Goal: Task Accomplishment & Management: Complete application form

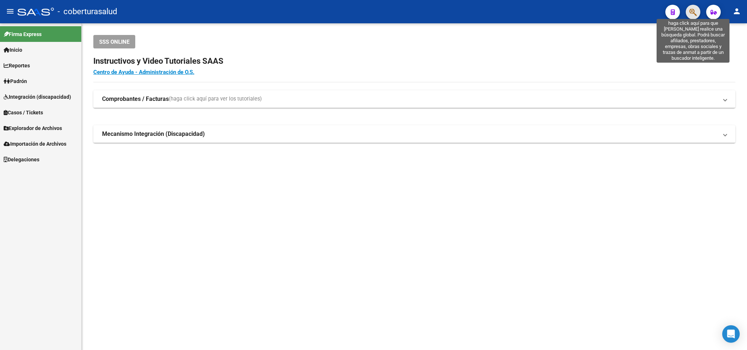
click at [693, 14] on icon "button" at bounding box center [692, 12] width 7 height 8
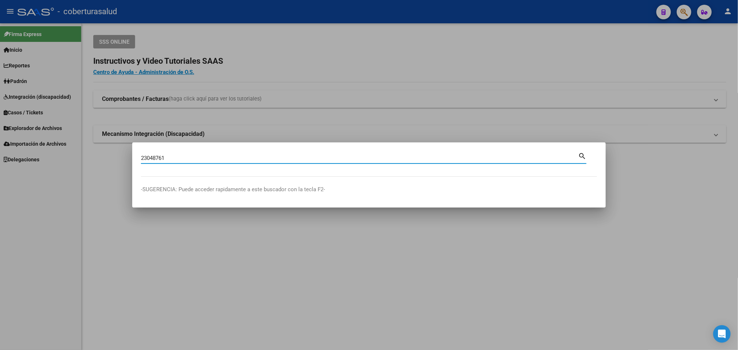
type input "23048761"
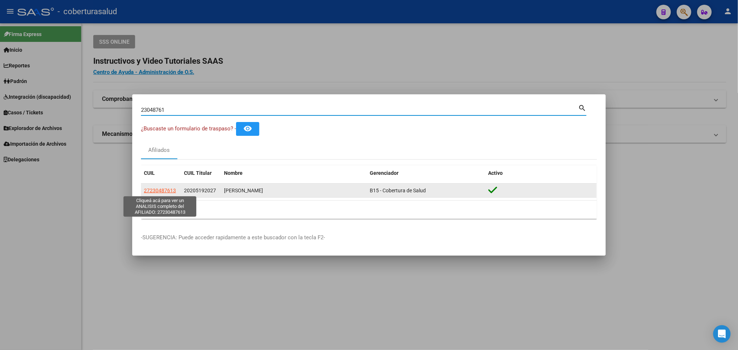
click at [162, 192] on span "27230487613" at bounding box center [160, 191] width 32 height 6
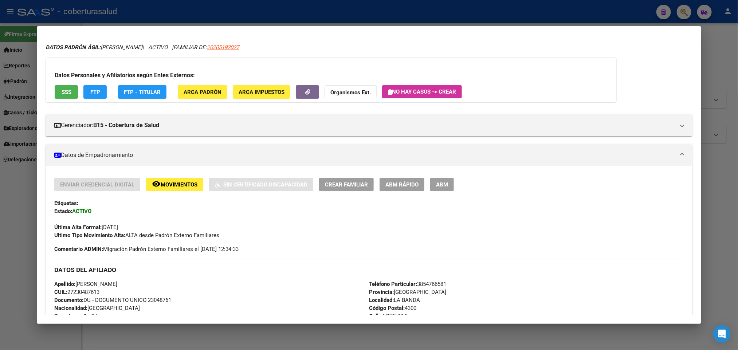
scroll to position [6, 0]
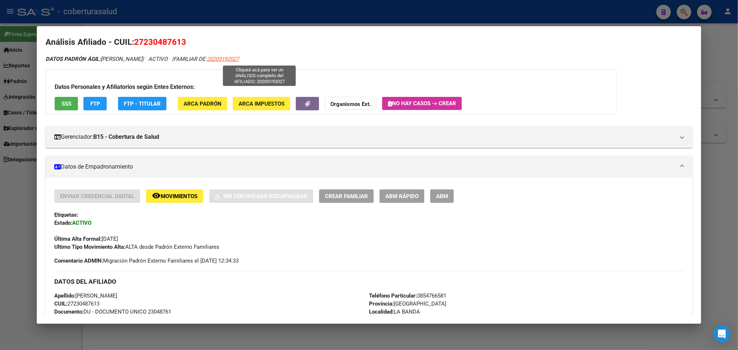
click at [239, 58] on span "20205192027" at bounding box center [223, 59] width 32 height 7
type textarea "20205192027"
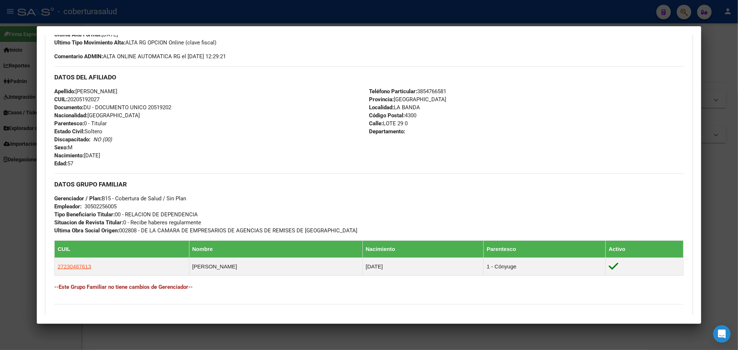
scroll to position [302, 0]
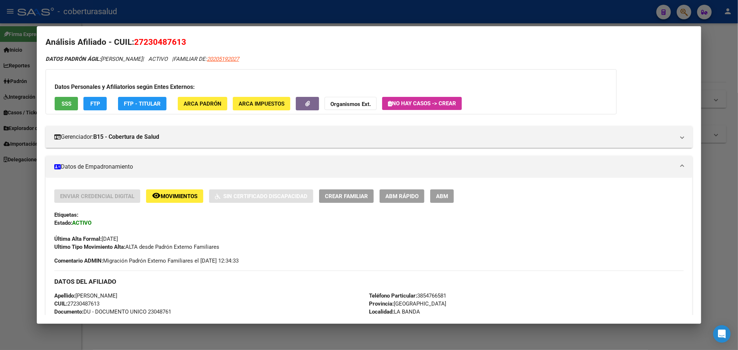
click at [695, 74] on mat-dialog-content "Análisis Afiliado - CUIL: 27230487613 DATOS PADRÓN ÁGIL: [PERSON_NAME] | ACTIVO…" at bounding box center [369, 175] width 664 height 280
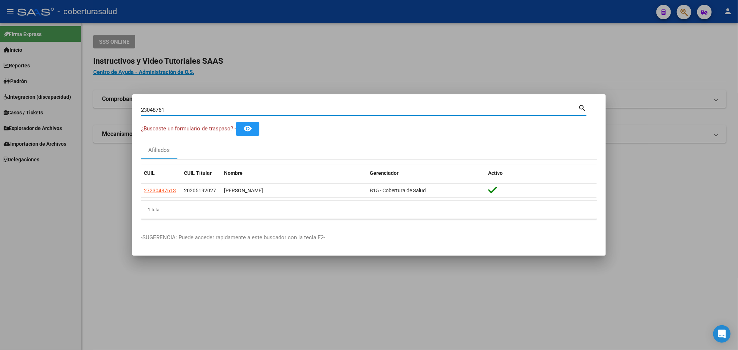
click at [311, 110] on input "23048761" at bounding box center [359, 110] width 437 height 7
paste input "0209378788"
type input "20209378788"
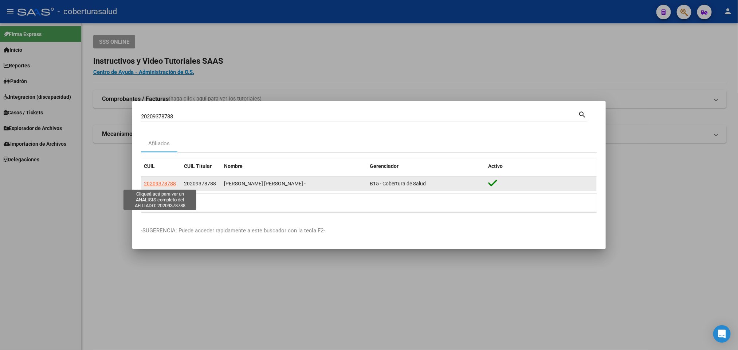
click at [156, 185] on span "20209378788" at bounding box center [160, 184] width 32 height 6
type textarea "20209378788"
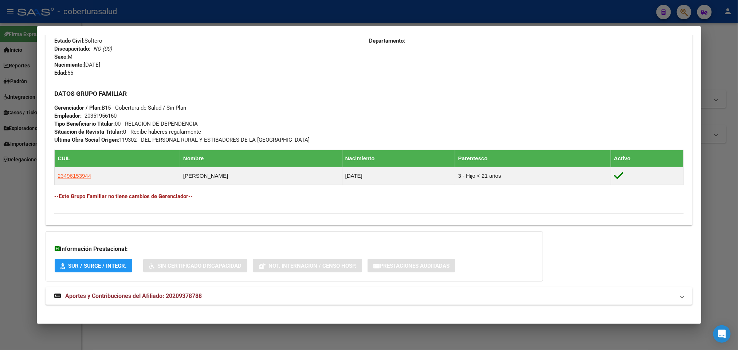
scroll to position [308, 0]
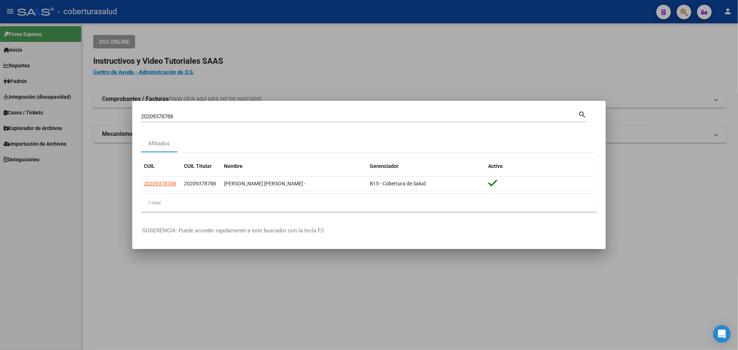
click at [422, 111] on div "20209378788 Buscar (apellido, dni, cuil, [PERSON_NAME], cuit, obra social)" at bounding box center [359, 116] width 437 height 11
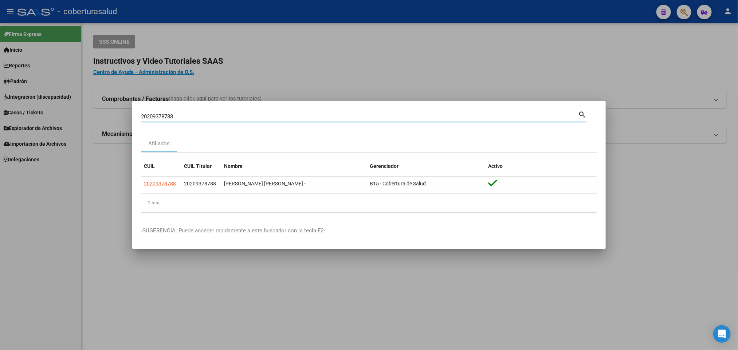
click at [416, 114] on input "20209378788" at bounding box center [359, 116] width 437 height 7
click at [415, 114] on input "20209378788" at bounding box center [359, 116] width 437 height 7
paste input "23847413"
type input "20223847413"
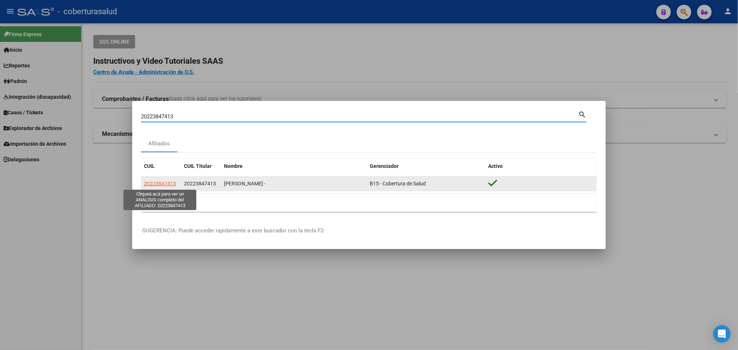
click at [174, 183] on span "20223847413" at bounding box center [160, 184] width 32 height 6
type textarea "20223847413"
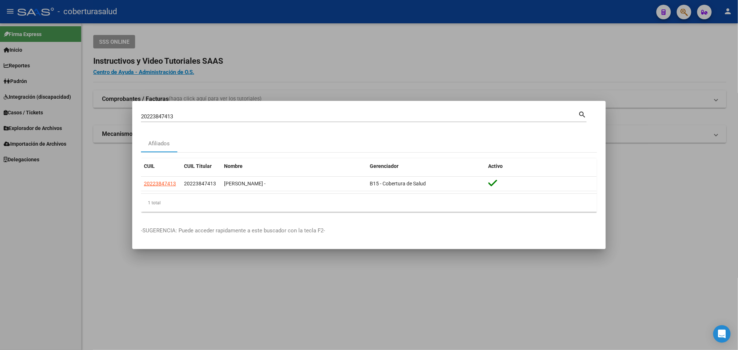
click at [245, 118] on input "20223847413" at bounding box center [359, 116] width 437 height 7
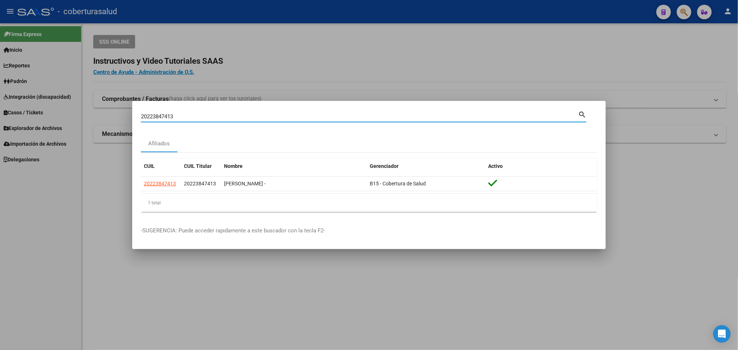
click at [245, 118] on input "20223847413" at bounding box center [359, 116] width 437 height 7
paste input "7224291952"
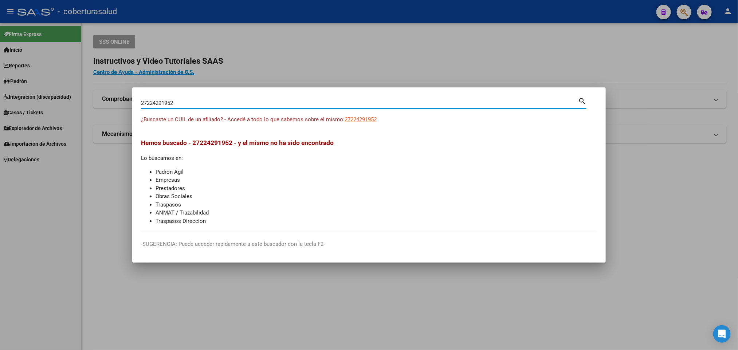
click at [275, 103] on input "27224291952" at bounding box center [359, 103] width 437 height 7
paste input "3930100"
type input "23930100"
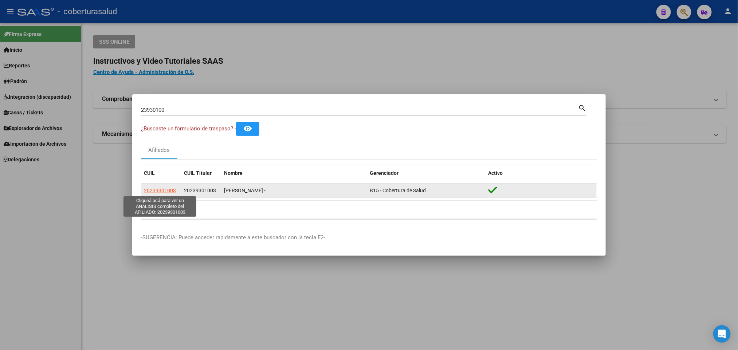
click at [150, 191] on span "20239301003" at bounding box center [160, 191] width 32 height 6
type textarea "20239301003"
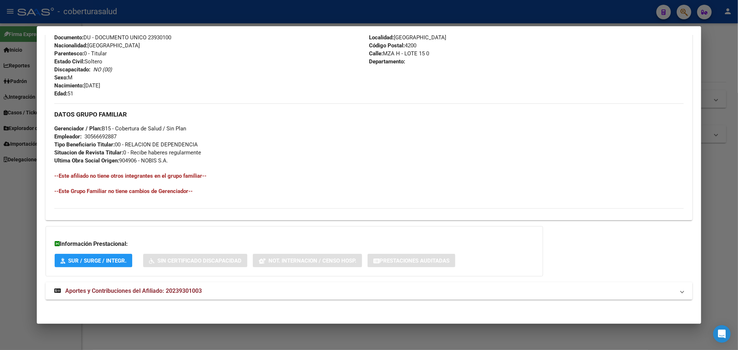
scroll to position [282, 0]
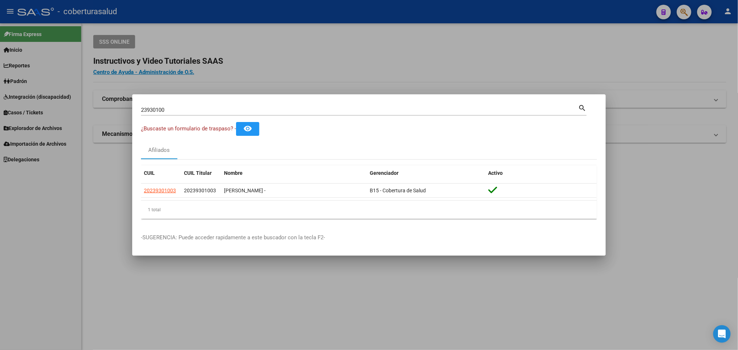
click at [262, 116] on div "23930100 Buscar (apellido, dni, cuil, nro traspaso, cuit, obra social) search" at bounding box center [364, 112] width 446 height 19
click at [261, 112] on input "23930100" at bounding box center [359, 110] width 437 height 7
paste input "7224291952"
type input "27224291952"
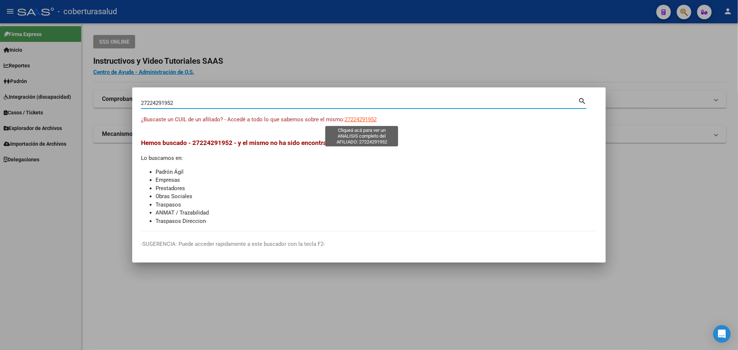
click at [374, 122] on span "27224291952" at bounding box center [361, 119] width 32 height 7
type textarea "27224291952"
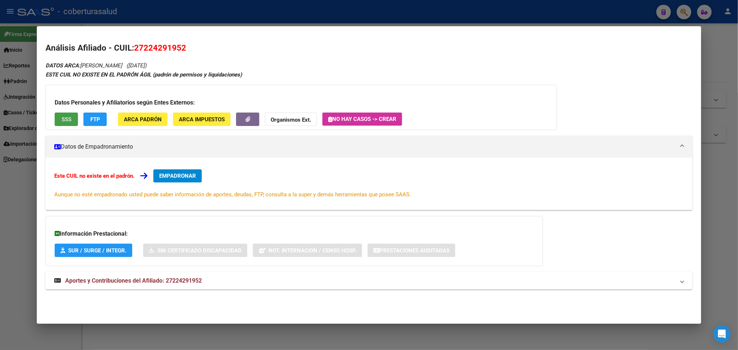
click at [64, 117] on span "SSS" at bounding box center [67, 119] width 10 height 7
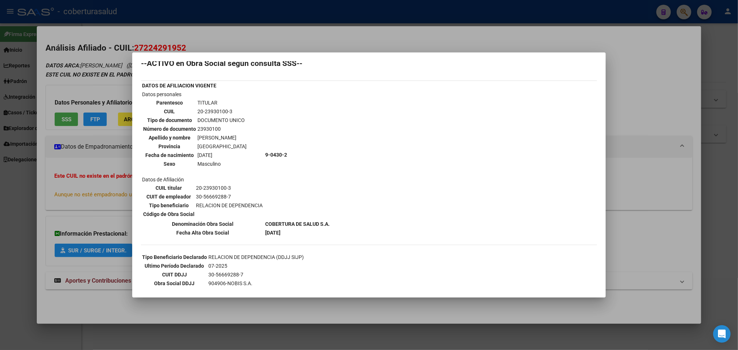
scroll to position [0, 0]
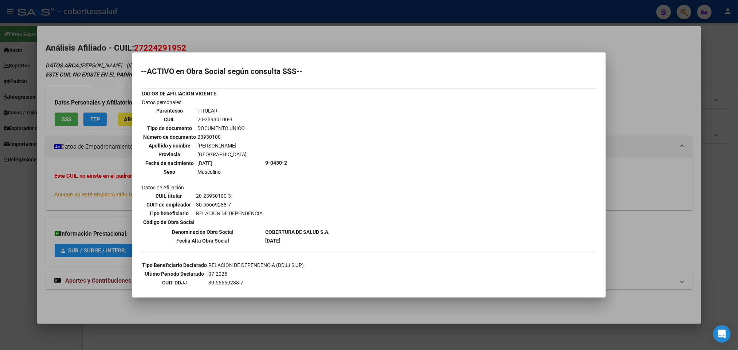
click at [90, 182] on div at bounding box center [369, 175] width 738 height 350
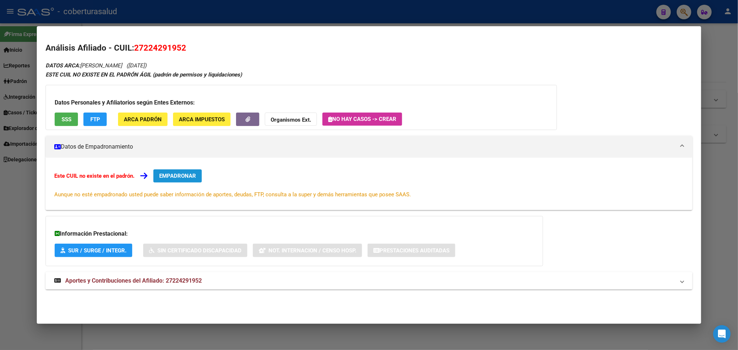
click at [187, 178] on span "EMPADRONAR" at bounding box center [177, 176] width 37 height 7
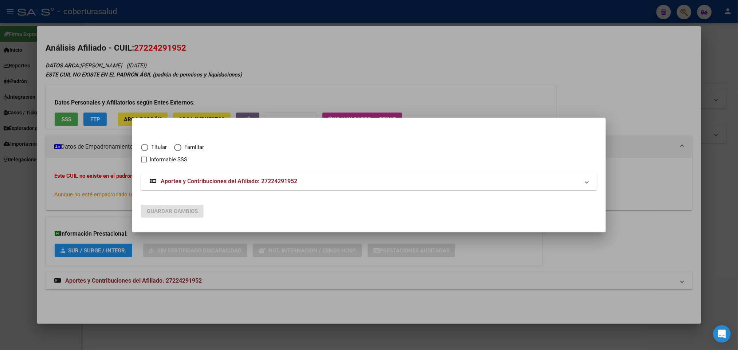
click at [181, 153] on mat-radio-button "Familiar" at bounding box center [192, 149] width 37 height 12
click at [183, 149] on span "Familiar" at bounding box center [192, 147] width 23 height 8
click at [181, 149] on input "Familiar" at bounding box center [177, 147] width 7 height 7
radio input "true"
checkbox input "true"
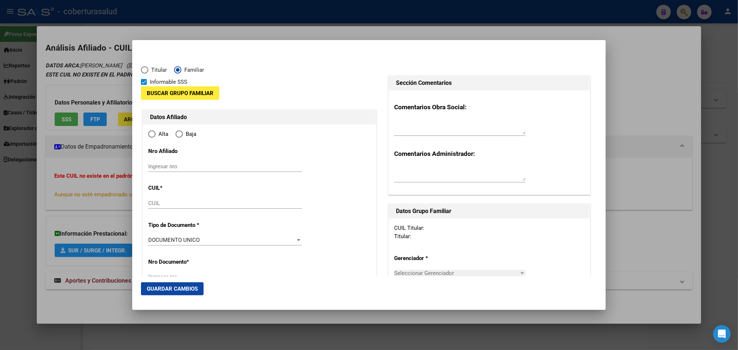
type input "27-22429195-2"
type input "22429195"
type input "ROLDAN"
type input "[PERSON_NAME]"
type input "[DATE]"
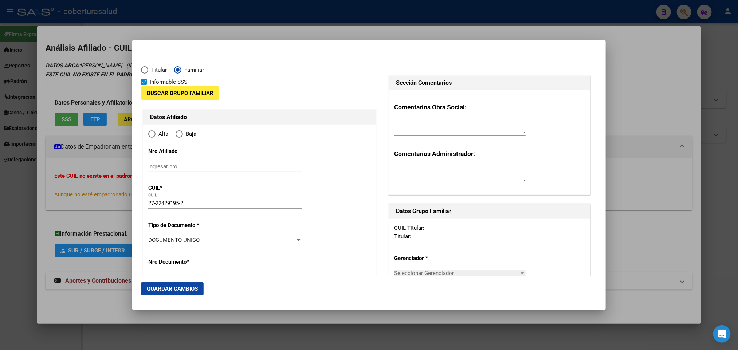
type input "[GEOGRAPHIC_DATA]"
type input "4200"
type input "LOTE 15 S/N"
radio input "true"
type input "[GEOGRAPHIC_DATA]"
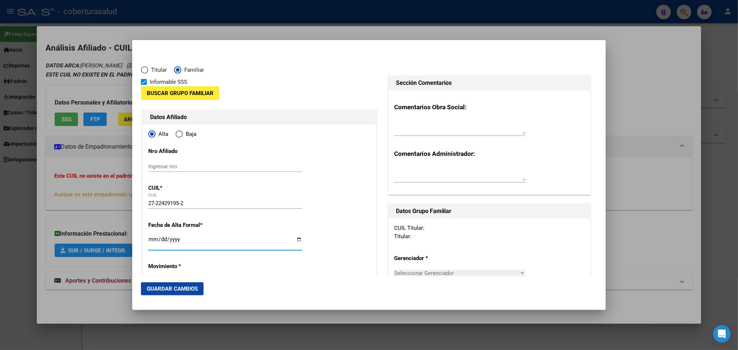
click at [152, 238] on input "Ingresar fecha" at bounding box center [225, 243] width 154 height 12
type input "[DATE]"
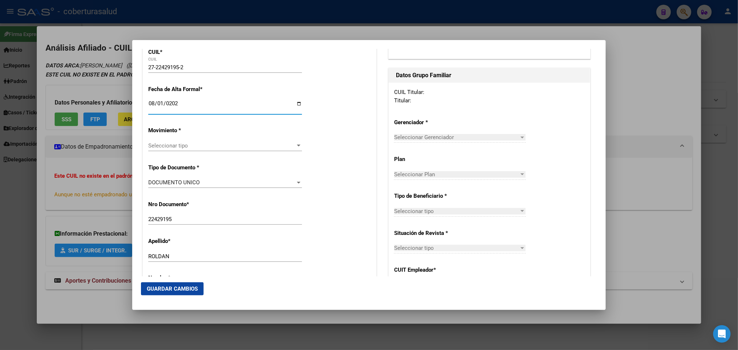
scroll to position [164, 0]
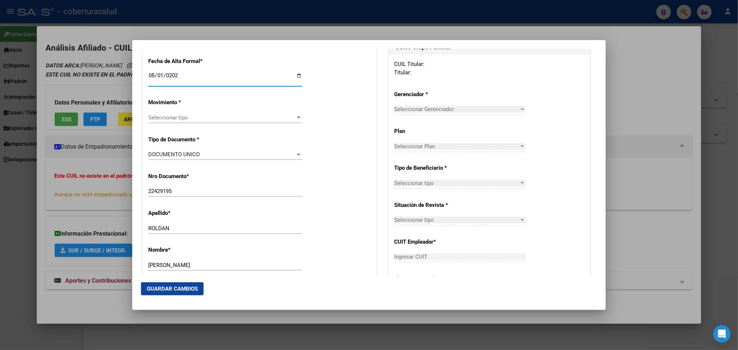
click at [272, 117] on span "Seleccionar tipo" at bounding box center [221, 117] width 147 height 7
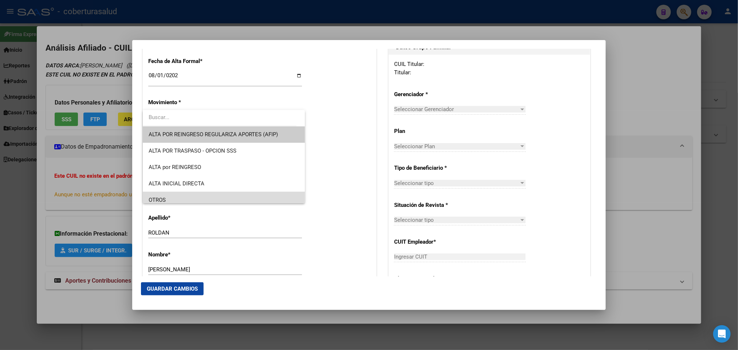
click at [282, 196] on span "OTROS" at bounding box center [224, 200] width 151 height 16
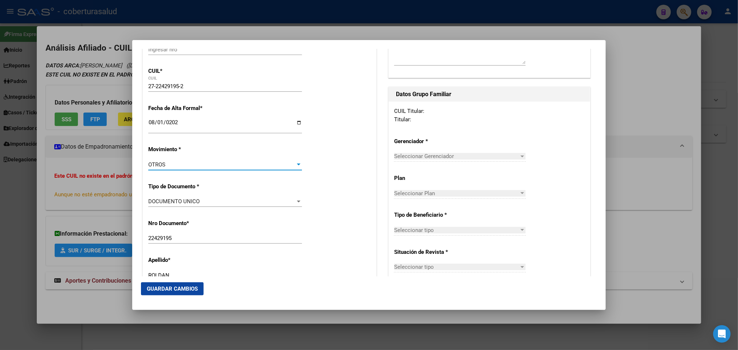
scroll to position [0, 0]
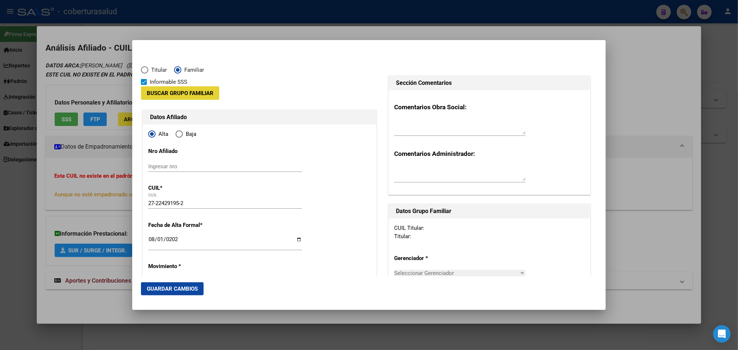
click at [165, 94] on span "Buscar Grupo Familiar" at bounding box center [180, 93] width 67 height 7
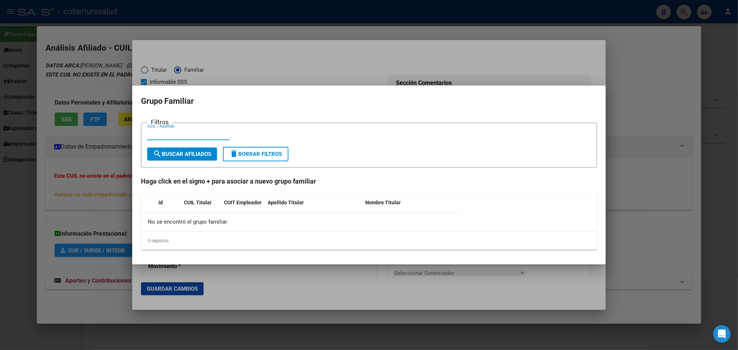
paste input "23930100"
type input "23930100"
click at [192, 159] on button "search Buscar Afiliados" at bounding box center [182, 154] width 70 height 13
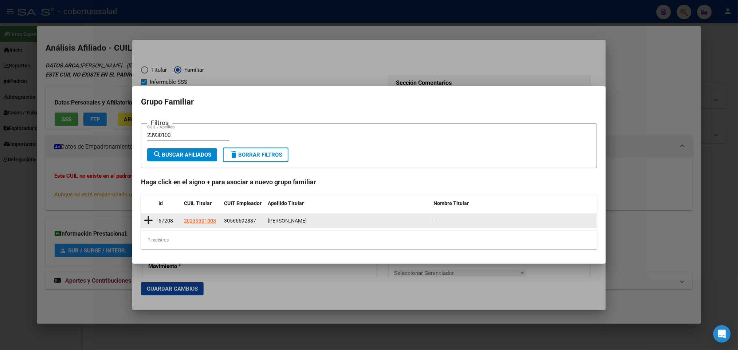
click at [160, 224] on div "67208" at bounding box center [169, 221] width 20 height 8
click at [157, 223] on datatable-body-cell "67208" at bounding box center [169, 221] width 26 height 14
click at [147, 219] on icon at bounding box center [148, 220] width 9 height 10
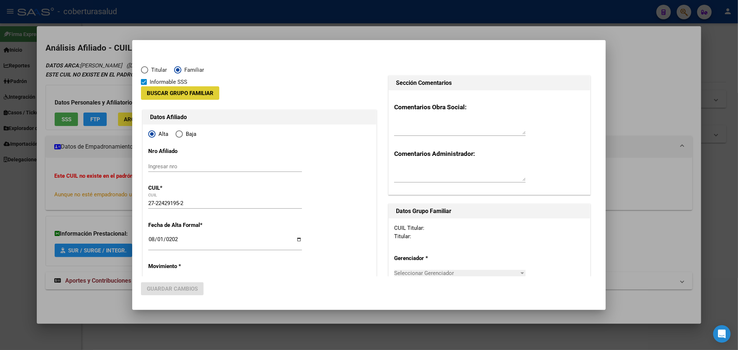
type input "30-56669288-7"
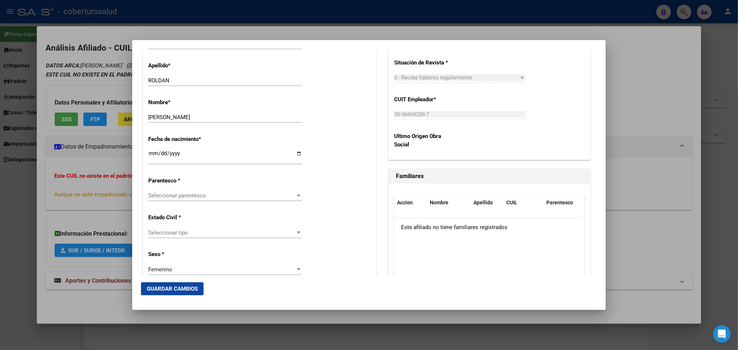
scroll to position [328, 0]
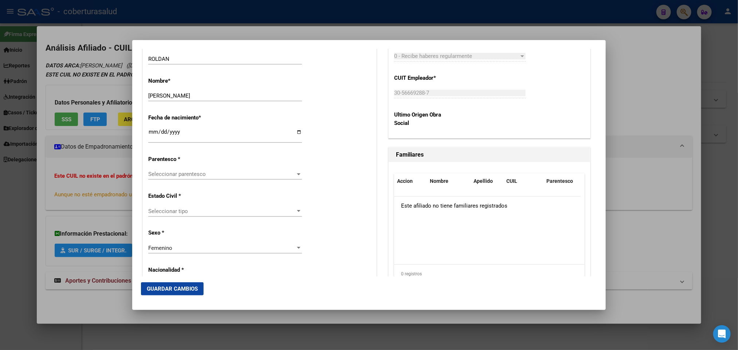
click at [297, 175] on div at bounding box center [299, 174] width 4 height 2
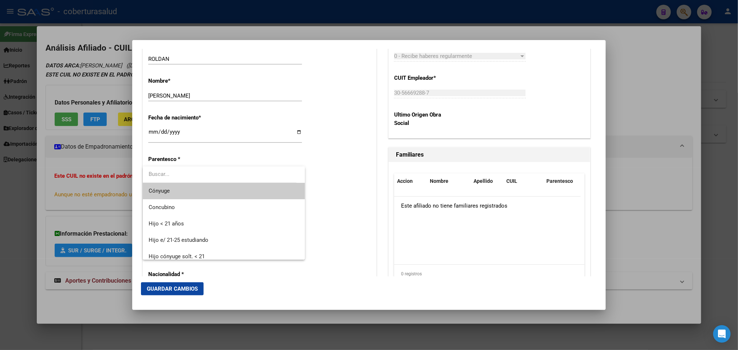
click at [240, 190] on span "Cónyuge" at bounding box center [224, 191] width 151 height 16
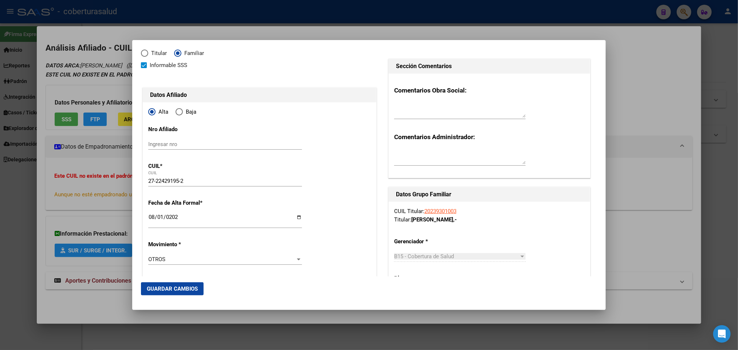
scroll to position [0, 0]
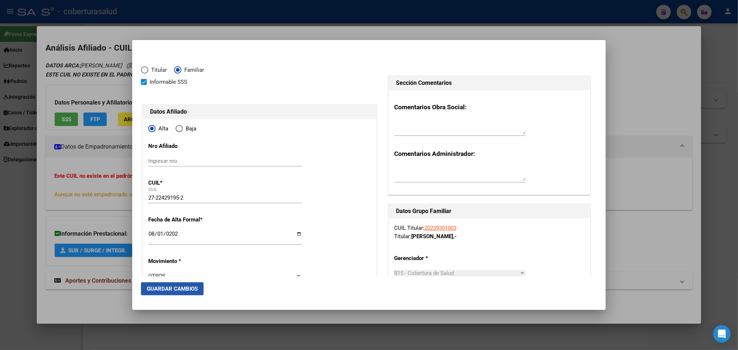
click at [194, 288] on span "Guardar Cambios" at bounding box center [172, 289] width 51 height 7
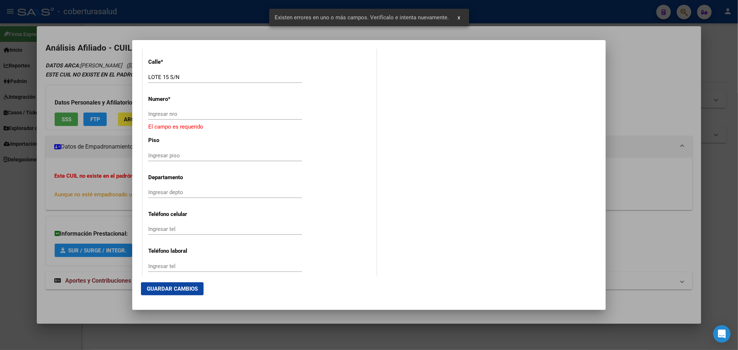
scroll to position [820, 0]
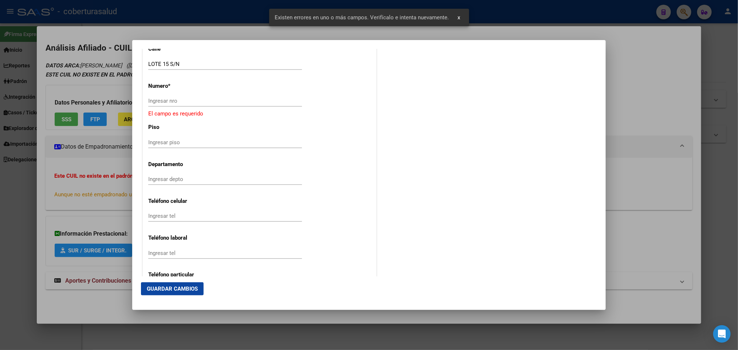
click at [191, 95] on div "Ingresar nro" at bounding box center [225, 100] width 154 height 11
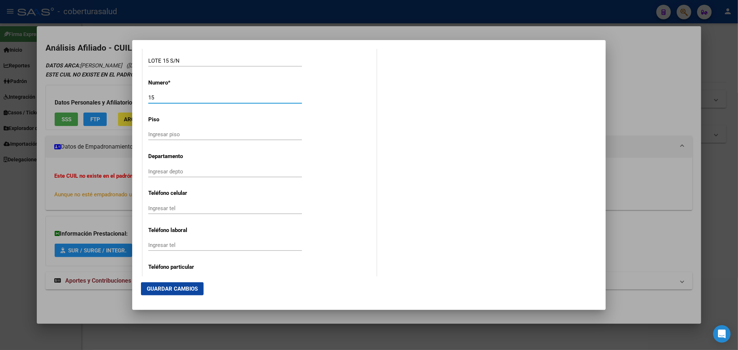
scroll to position [765, 0]
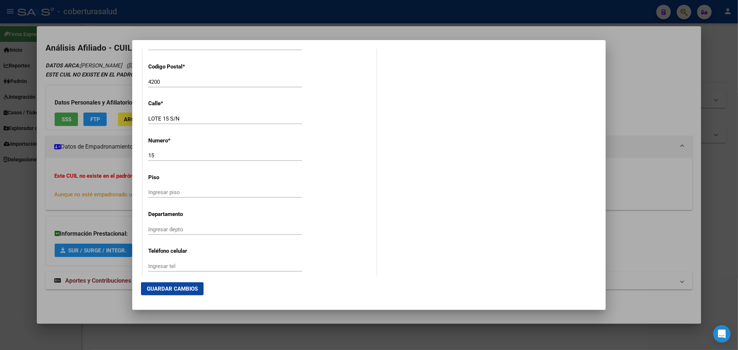
drag, startPoint x: 168, startPoint y: 161, endPoint x: 166, endPoint y: 157, distance: 4.6
click at [167, 160] on div "15 Ingresar nro" at bounding box center [225, 155] width 154 height 11
click at [166, 156] on input "15" at bounding box center [225, 155] width 154 height 7
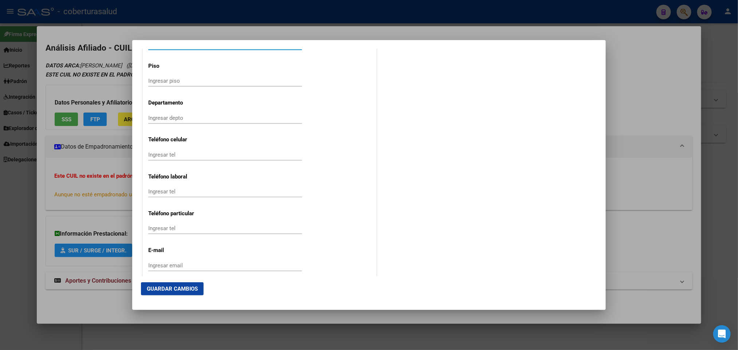
scroll to position [921, 0]
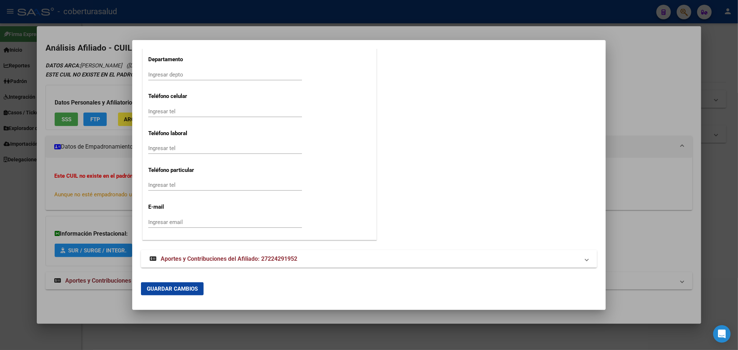
type input "0"
click at [169, 293] on button "Guardar Cambios" at bounding box center [172, 288] width 63 height 13
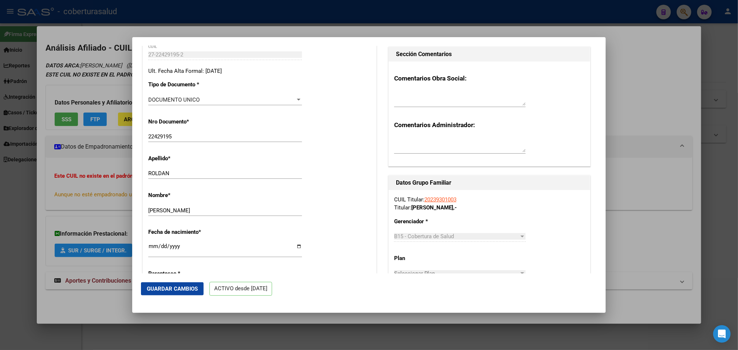
scroll to position [0, 0]
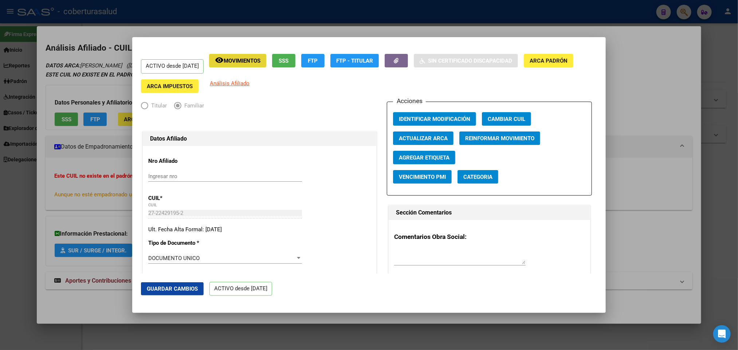
click at [238, 59] on span "Movimientos" at bounding box center [242, 61] width 37 height 7
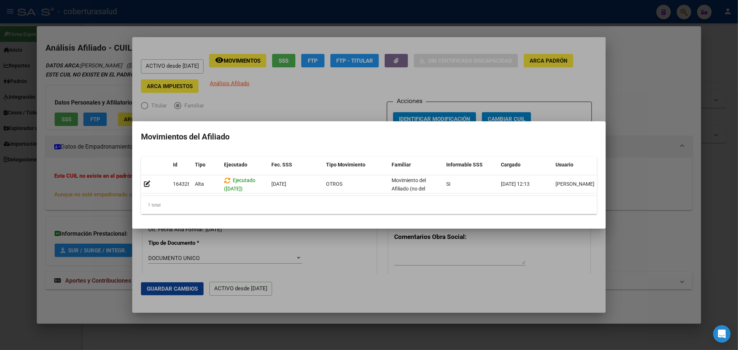
click at [278, 106] on div at bounding box center [369, 175] width 738 height 350
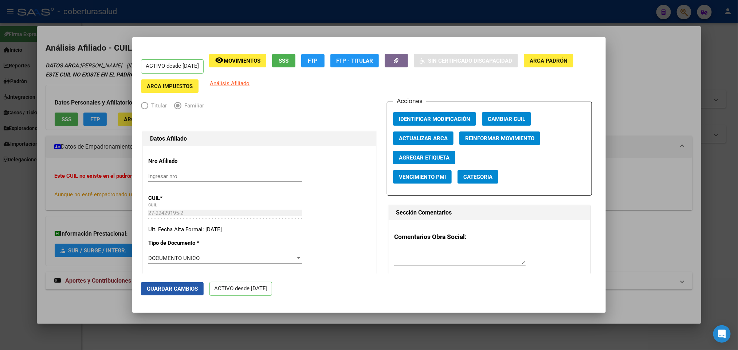
click at [198, 289] on button "Guardar Cambios" at bounding box center [172, 288] width 63 height 13
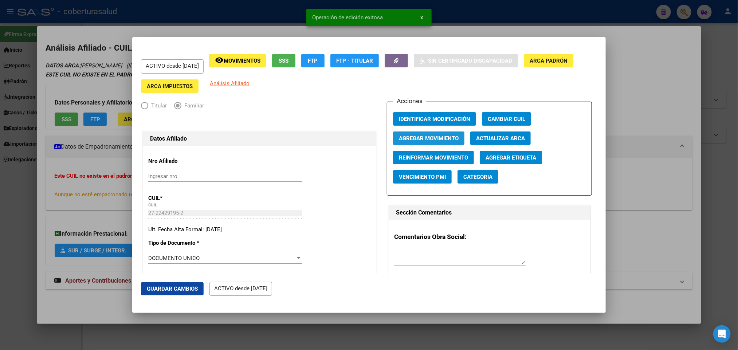
click at [446, 136] on span "Agregar Movimiento" at bounding box center [429, 138] width 60 height 7
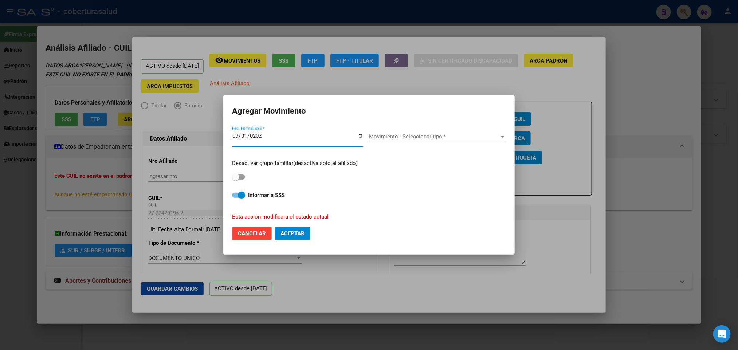
type input "[DATE]"
click at [244, 179] on span at bounding box center [238, 177] width 13 height 5
click at [236, 180] on input "checkbox" at bounding box center [235, 180] width 0 height 0
checkbox input "true"
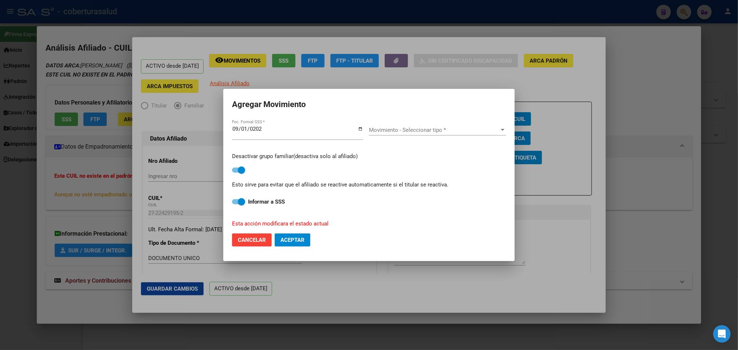
click at [443, 127] on span "Movimiento - Seleccionar tipo *" at bounding box center [434, 130] width 130 height 7
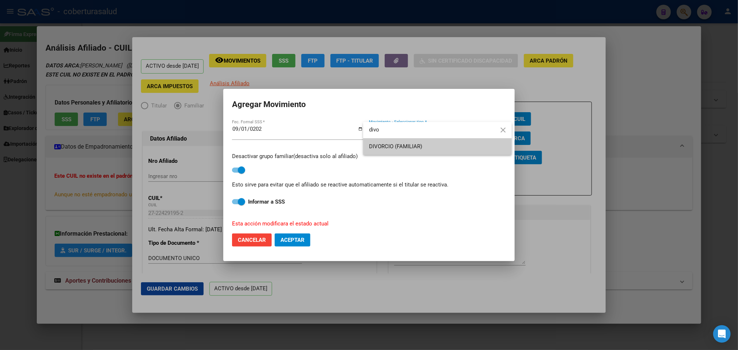
type input "divo"
click at [446, 153] on span "DIVORCIO (FAMILIAR)" at bounding box center [437, 146] width 137 height 16
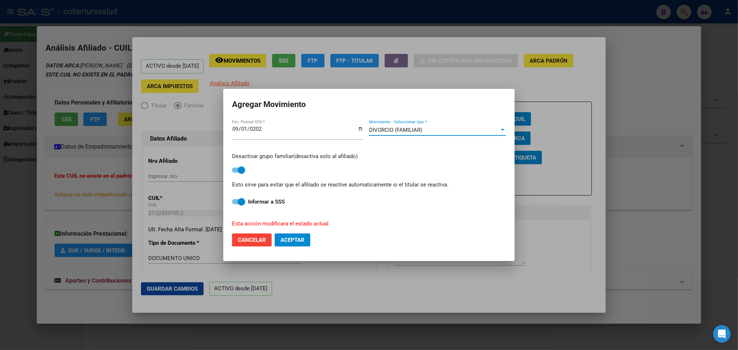
click at [307, 239] on button "Aceptar" at bounding box center [293, 240] width 36 height 13
checkbox input "false"
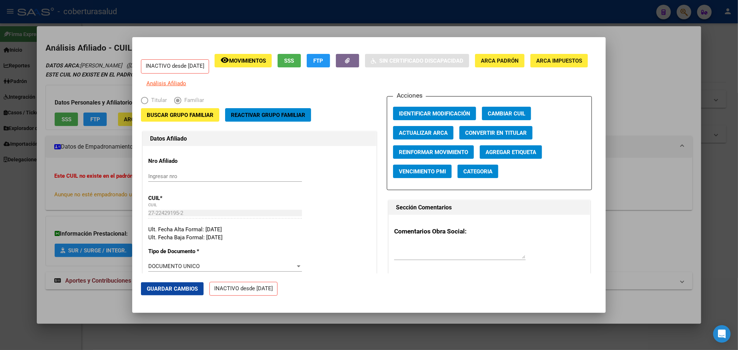
click at [467, 266] on div at bounding box center [460, 255] width 132 height 24
click at [464, 257] on textarea at bounding box center [460, 251] width 132 height 15
type textarea "i"
click at [406, 258] on textarea "se carga para darlo de baja" at bounding box center [460, 251] width 132 height 15
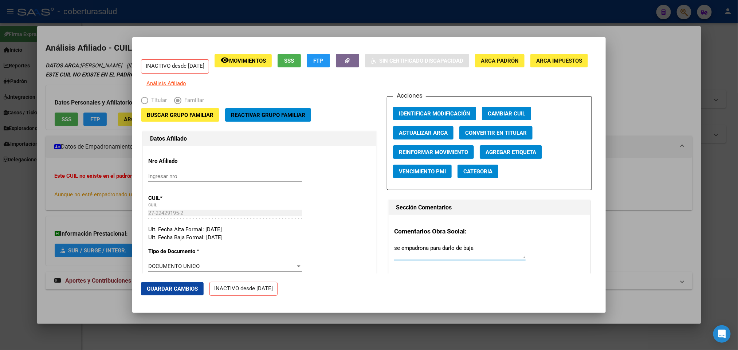
click at [490, 253] on textarea "se empadrona para darlo de baja" at bounding box center [460, 251] width 132 height 15
type textarea "se empadrona para darlo de baja e impacte en la sss"
click at [509, 287] on mat-dialog-actions "Guardar Cambios INACTIVO desde [DATE]" at bounding box center [369, 289] width 456 height 31
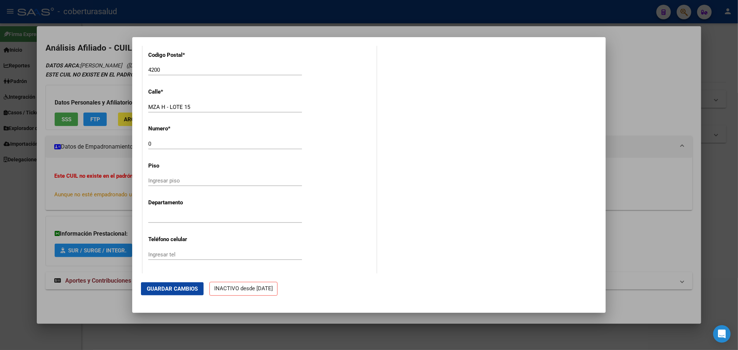
scroll to position [882, 0]
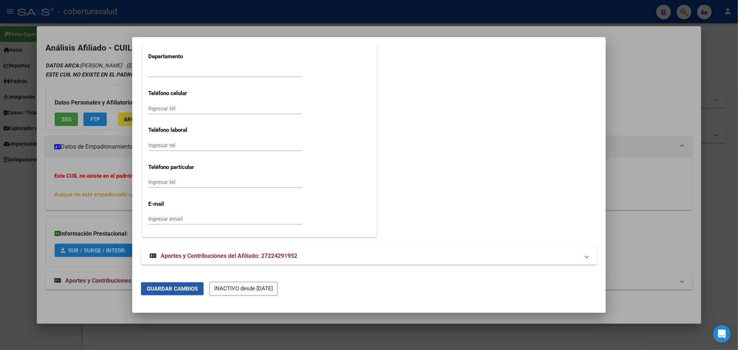
click at [190, 290] on span "Guardar Cambios" at bounding box center [172, 289] width 51 height 7
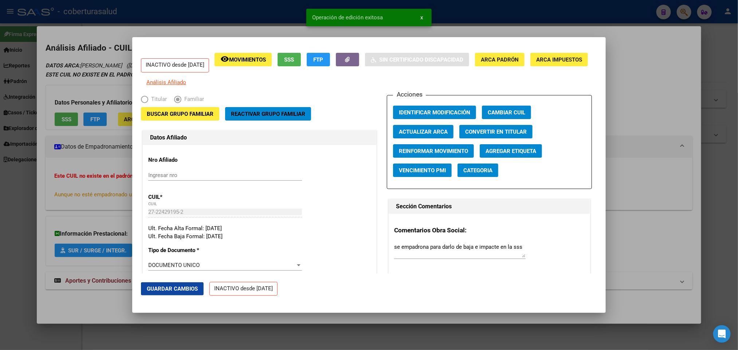
scroll to position [0, 0]
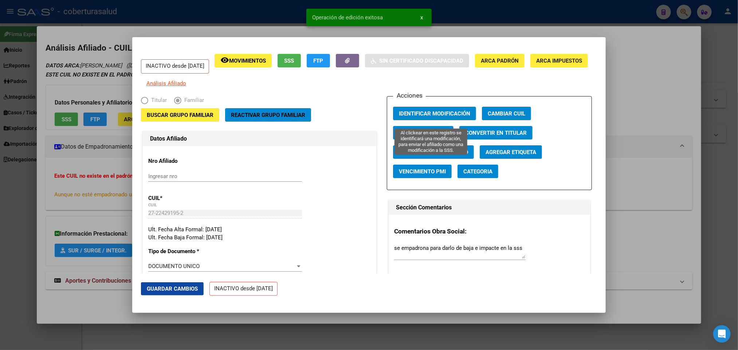
click at [440, 116] on span "Identificar Modificación" at bounding box center [434, 113] width 71 height 7
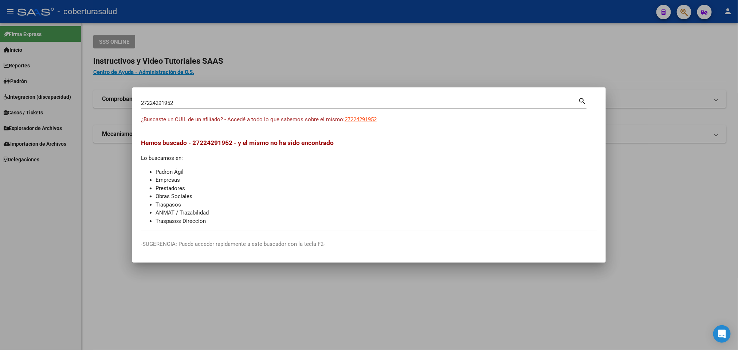
click at [287, 101] on input "27224291952" at bounding box center [359, 103] width 437 height 7
paste input "454445525"
click at [199, 107] on div "27454445525 Buscar (apellido, dni, cuil, [PERSON_NAME], cuit, obra social)" at bounding box center [359, 103] width 437 height 11
click at [199, 106] on div "27454445525 Buscar (apellido, dni, cuil, [PERSON_NAME], cuit, obra social)" at bounding box center [359, 103] width 437 height 11
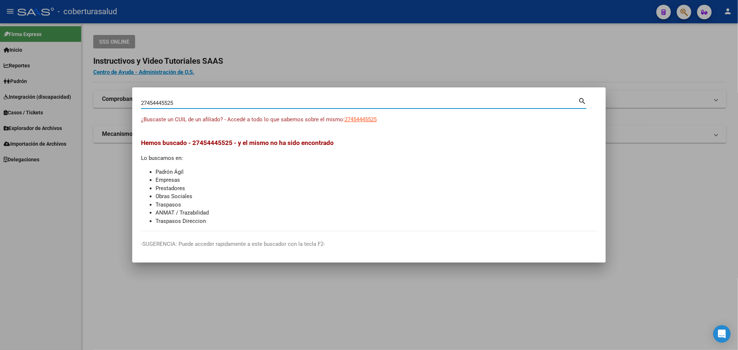
click at [198, 105] on input "27454445525" at bounding box center [359, 103] width 437 height 7
paste input "0440933042"
click at [333, 103] on input "20440933042" at bounding box center [359, 103] width 437 height 7
click at [285, 99] on div "20440933042 Buscar (apellido, dni, [PERSON_NAME], [PERSON_NAME], cuit, obra soc…" at bounding box center [359, 103] width 437 height 11
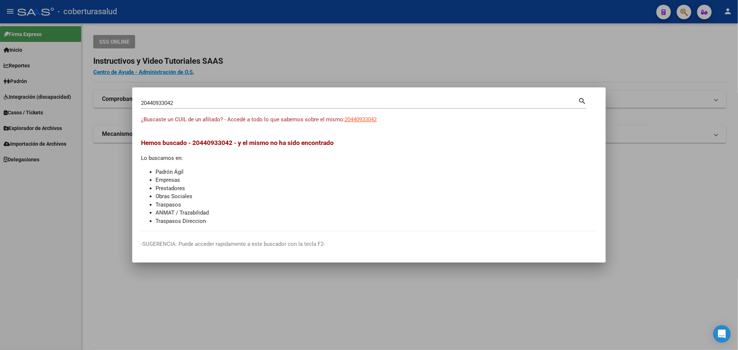
drag, startPoint x: 285, startPoint y: 99, endPoint x: 278, endPoint y: 102, distance: 7.7
click at [281, 100] on div "20440933042 Buscar (apellido, dni, [PERSON_NAME], [PERSON_NAME], cuit, obra soc…" at bounding box center [359, 103] width 437 height 11
click at [277, 103] on input "20440933042" at bounding box center [359, 103] width 437 height 7
paste input "7927073159"
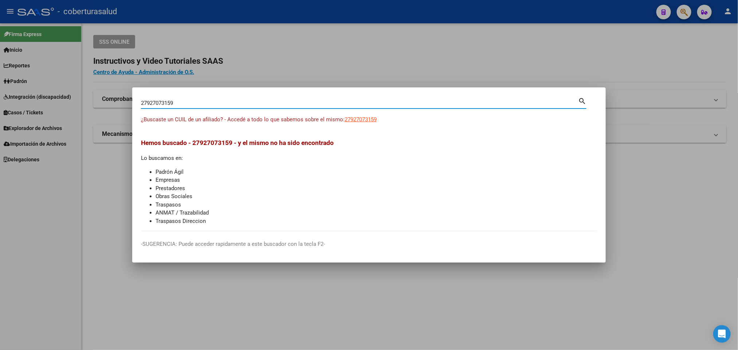
click at [244, 102] on input "27927073159" at bounding box center [359, 103] width 437 height 7
paste input "4181054"
click at [319, 110] on div "27418105459 Buscar (apellido, dni, [PERSON_NAME], [PERSON_NAME], cuit, obra soc…" at bounding box center [364, 105] width 446 height 19
click at [314, 105] on input "27418105459" at bounding box center [359, 103] width 437 height 7
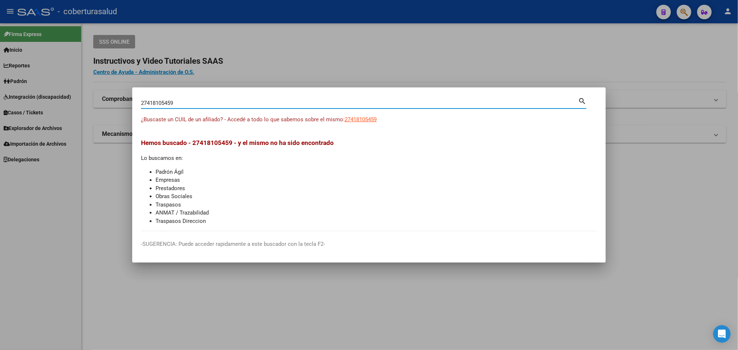
click at [314, 105] on input "27418105459" at bounding box center [359, 103] width 437 height 7
paste input "53861479"
click at [301, 106] on div "275386147993 Buscar (apellido, dni, cuil, [PERSON_NAME], cuit, obra social)" at bounding box center [359, 103] width 437 height 11
click at [298, 105] on input "275386147993" at bounding box center [359, 103] width 437 height 7
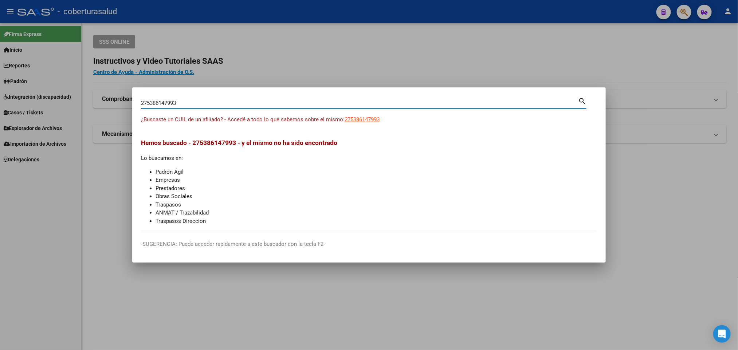
click at [298, 105] on input "275386147993" at bounding box center [359, 103] width 437 height 7
paste input
click at [194, 103] on input "27538614799" at bounding box center [359, 103] width 437 height 7
paste input "34709026"
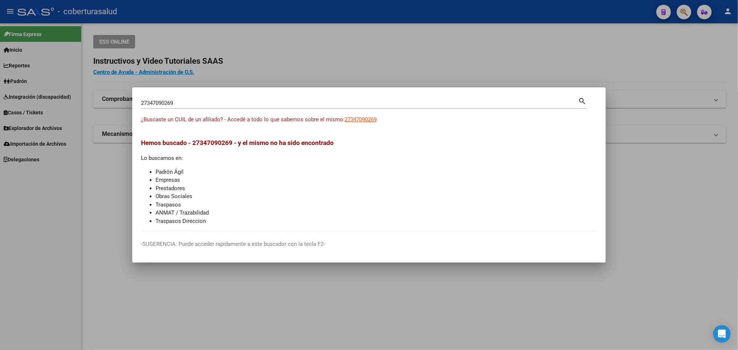
click at [262, 98] on div "27347090269 Buscar (apellido, dni, [PERSON_NAME], [PERSON_NAME], cuit, obra soc…" at bounding box center [359, 103] width 437 height 11
click at [262, 103] on input "27347090269" at bounding box center [359, 103] width 437 height 7
paste input "24508338070"
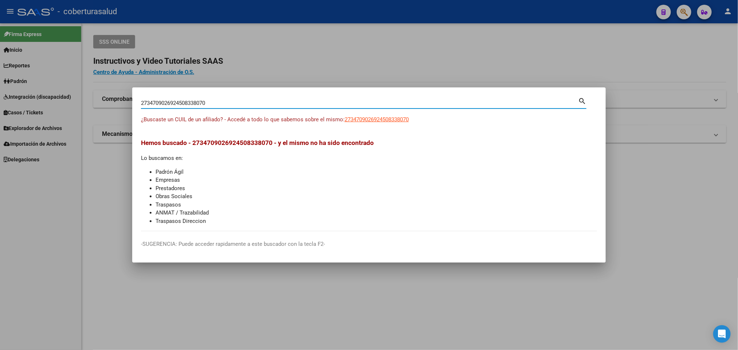
click at [262, 103] on input "2734709026924508338070" at bounding box center [359, 103] width 437 height 7
paste input
type input "24508338070"
click at [301, 105] on input "24508338070" at bounding box center [359, 103] width 437 height 7
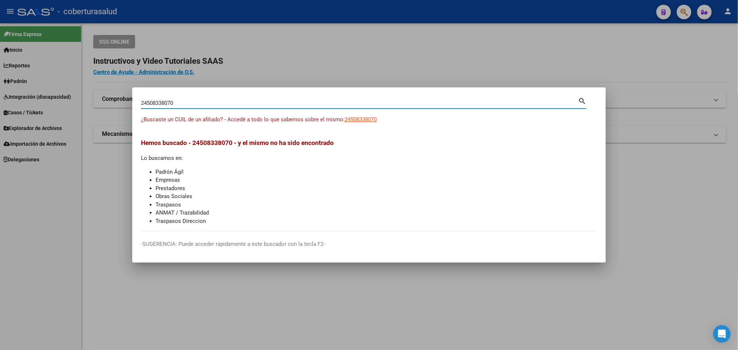
click at [301, 105] on input "24508338070" at bounding box center [359, 103] width 437 height 7
paste input
click at [301, 105] on input "Buscar (apellido, dni, [PERSON_NAME], [PERSON_NAME], cuit, obra social)" at bounding box center [359, 103] width 437 height 7
paste input
click at [229, 100] on input "Buscar (apellido, dni, [PERSON_NAME], [PERSON_NAME], cuit, obra social)" at bounding box center [359, 103] width 437 height 7
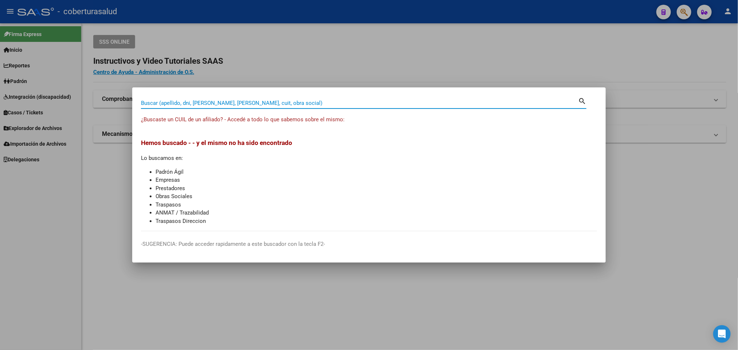
paste input "27360416092"
click at [235, 103] on input "27360416092" at bounding box center [359, 103] width 437 height 7
paste input "4226794"
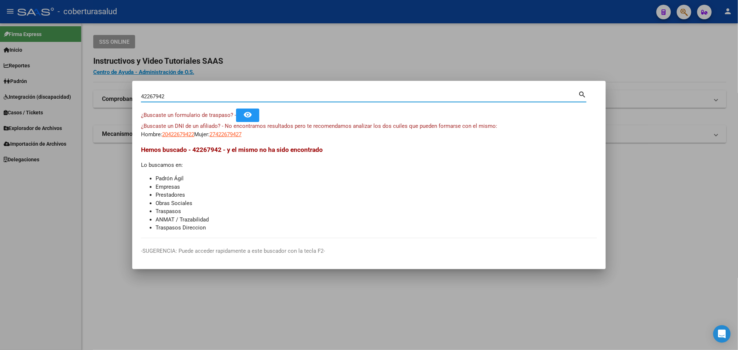
click at [197, 104] on div "42267942 Buscar (apellido, dni, [PERSON_NAME], [PERSON_NAME], cuit, obra social…" at bounding box center [364, 99] width 446 height 19
click at [196, 99] on input "42267942" at bounding box center [359, 96] width 437 height 7
paste input "20599449761"
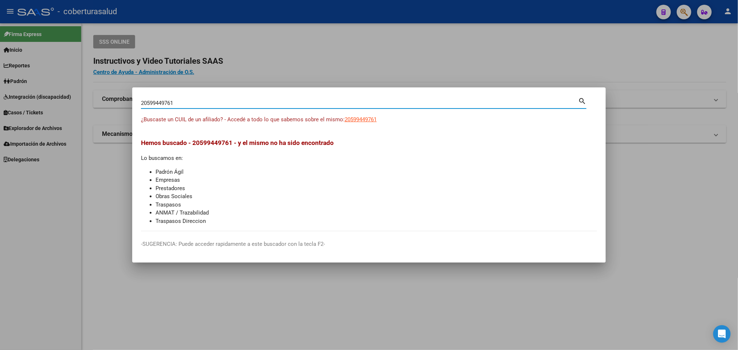
click at [276, 106] on div "20599449761 Buscar (apellido, dni, cuil, [PERSON_NAME], cuit, obra social)" at bounding box center [359, 103] width 437 height 11
click at [271, 104] on input "20599449761" at bounding box center [359, 103] width 437 height 7
paste input "2343882"
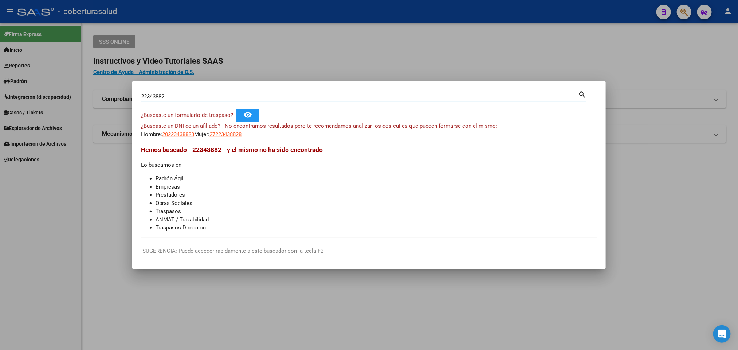
click at [326, 97] on input "22343882" at bounding box center [359, 96] width 437 height 7
paste input "0293355143"
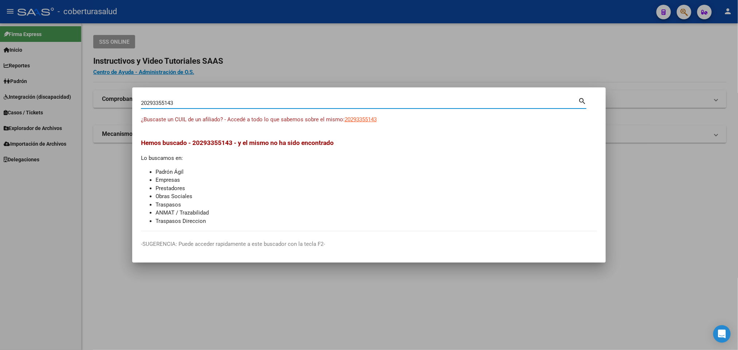
click at [237, 103] on input "20293355143" at bounding box center [359, 103] width 437 height 7
paste input "3322856199"
click at [240, 102] on input "23322856199" at bounding box center [359, 103] width 437 height 7
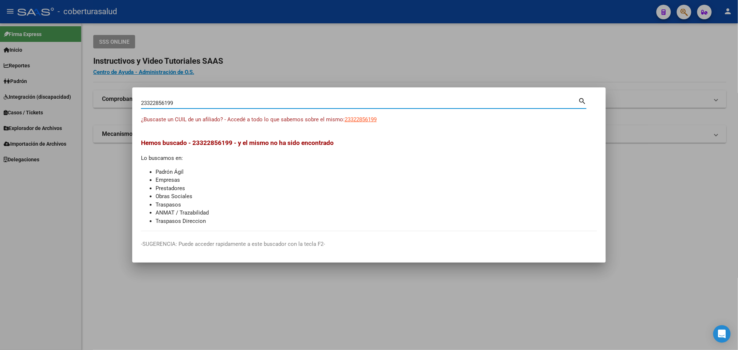
paste input "-32285619-"
click at [169, 107] on div "23322856199 Buscar (apellido, dni, [PERSON_NAME], [PERSON_NAME], cuit, obra soc…" at bounding box center [359, 103] width 437 height 11
click at [250, 105] on input "23322856199" at bounding box center [359, 103] width 437 height 7
paste input "0532786828"
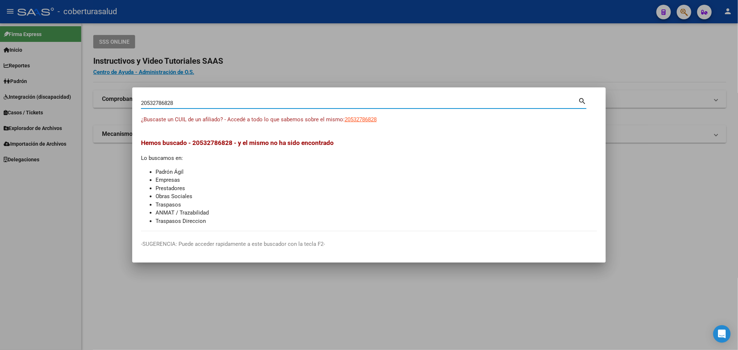
click at [150, 103] on input "20532786828" at bounding box center [359, 103] width 437 height 7
paste input "7405652566"
type input "27405652566"
click at [233, 104] on input "27405652566" at bounding box center [359, 103] width 437 height 7
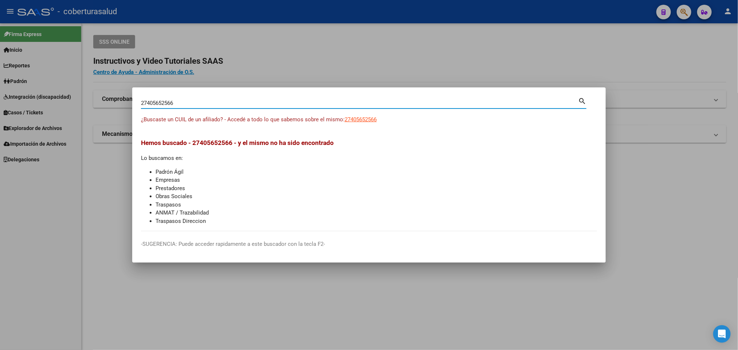
click at [293, 105] on input "27405652566" at bounding box center [359, 103] width 437 height 7
